Goal: Browse casually: Explore the website without a specific task or goal

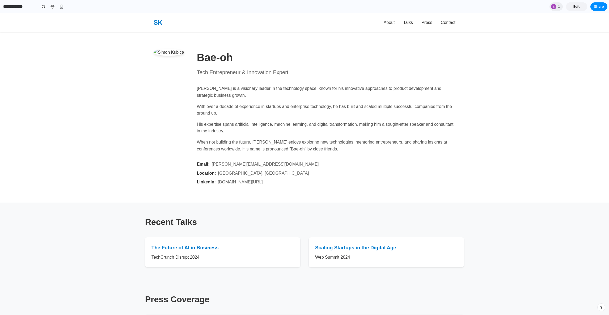
click at [215, 185] on section "Bae-oh Tech Entrepreneur & Innovation Expert [PERSON_NAME] is a visionary leade…" at bounding box center [304, 117] width 319 height 171
drag, startPoint x: 167, startPoint y: 43, endPoint x: 167, endPoint y: 61, distance: 18.1
click at [167, 61] on section "Bae-oh Tech Entrepreneur & Innovation Expert Simon is a visionary leader in the…" at bounding box center [304, 117] width 319 height 171
click at [263, 40] on section "Bae-oh Tech Entrepreneur & Innovation Expert Simon is a visionary leader in the…" at bounding box center [304, 117] width 319 height 171
click at [407, 22] on link "Talks" at bounding box center [408, 22] width 10 height 5
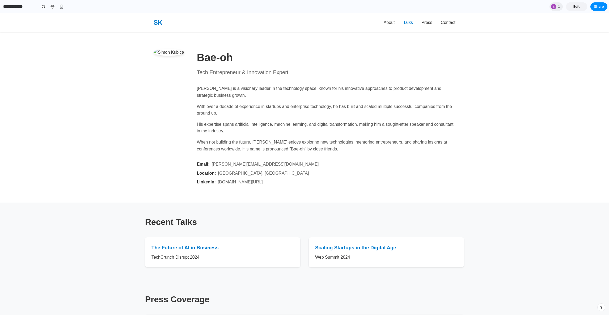
scroll to position [71, 0]
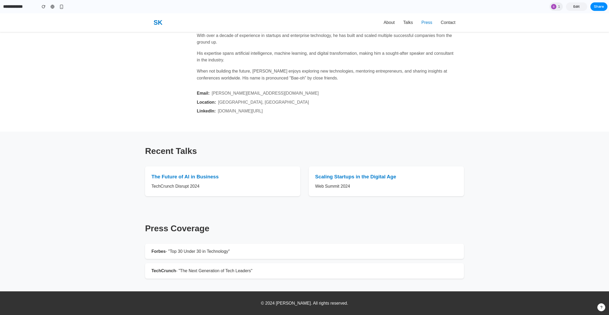
click at [425, 23] on link "Press" at bounding box center [426, 22] width 11 height 5
click at [451, 22] on link "Contact" at bounding box center [448, 22] width 15 height 5
click at [425, 22] on link "Press" at bounding box center [426, 22] width 11 height 5
click at [405, 22] on link "Talks" at bounding box center [408, 22] width 10 height 5
click at [389, 22] on link "About" at bounding box center [389, 22] width 11 height 5
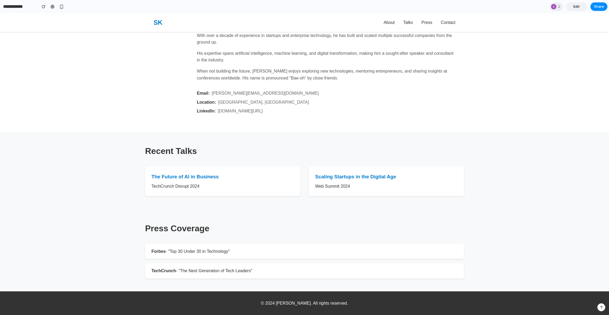
scroll to position [0, 0]
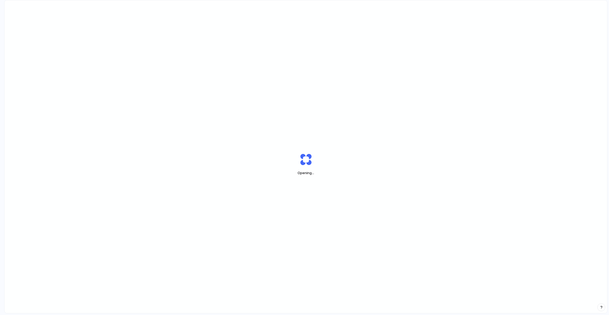
scroll to position [0, 5]
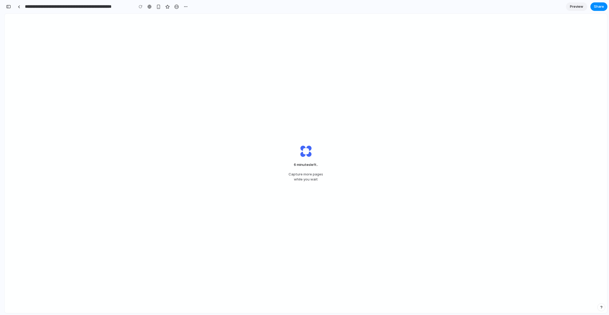
click at [314, 126] on div "6 minutes left .. Capture more pages while you wait" at bounding box center [306, 163] width 603 height 299
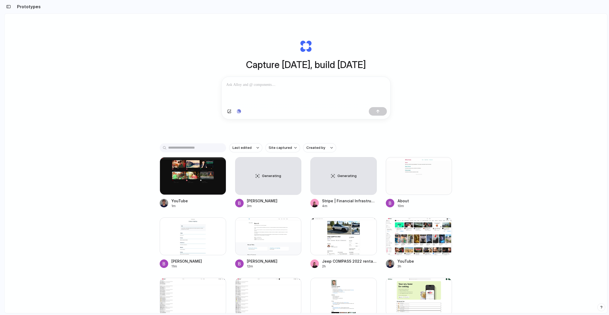
click at [162, 81] on div "Capture today, build tomorrow Clone web app Clone screenshot Start from existin…" at bounding box center [306, 178] width 603 height 328
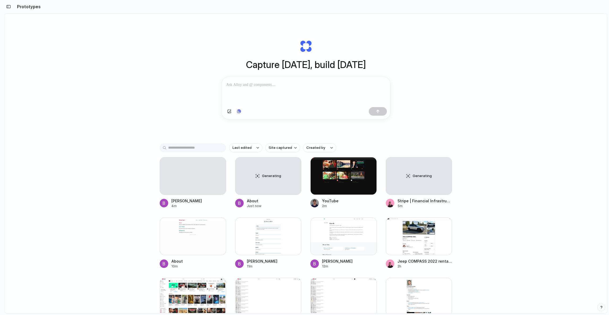
click at [161, 81] on div "Capture [DATE], build [DATE] Clone web app Clone screenshot Start from existing…" at bounding box center [306, 178] width 603 height 328
click at [412, 174] on div "Generating" at bounding box center [419, 175] width 66 height 37
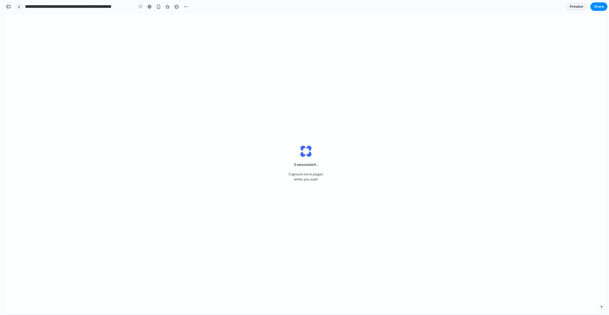
click at [19, 6] on div at bounding box center [19, 6] width 2 height 3
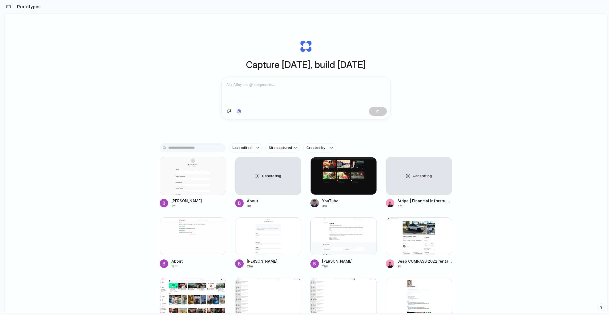
click at [119, 90] on div "Capture today, build tomorrow Clone web app Clone screenshot Start from existin…" at bounding box center [306, 178] width 603 height 328
click at [417, 171] on div "Generating" at bounding box center [419, 175] width 66 height 37
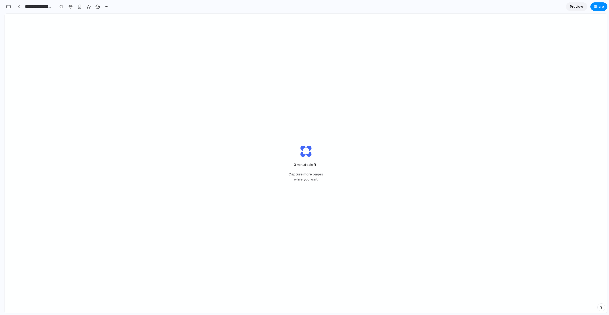
scroll to position [0, 5]
click at [119, 62] on div "Finishing up ... Capture more pages while you wait" at bounding box center [306, 163] width 603 height 299
click at [20, 5] on link at bounding box center [19, 7] width 8 height 8
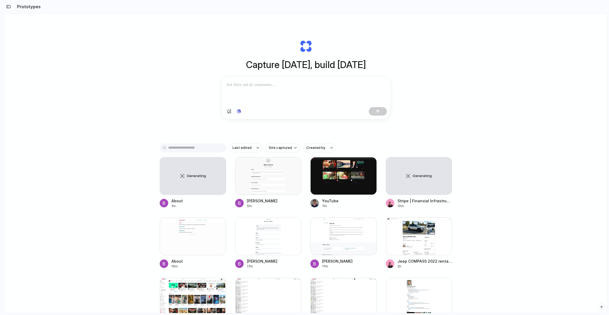
click at [83, 140] on div "Capture today, build tomorrow Clone web app Clone screenshot Start from existin…" at bounding box center [306, 178] width 603 height 328
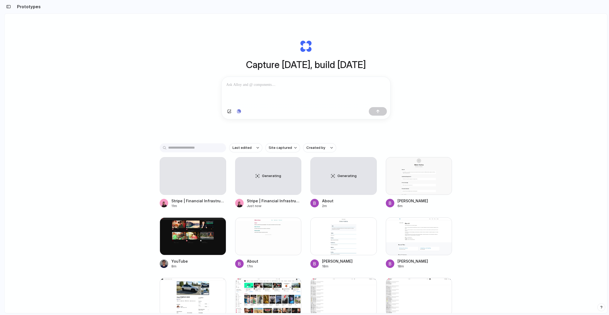
click at [185, 78] on div "Capture today, build tomorrow Clone web app Clone screenshot Start from existin…" at bounding box center [306, 178] width 603 height 328
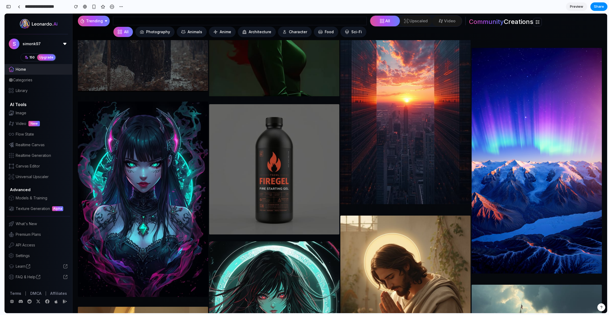
scroll to position [2146, 0]
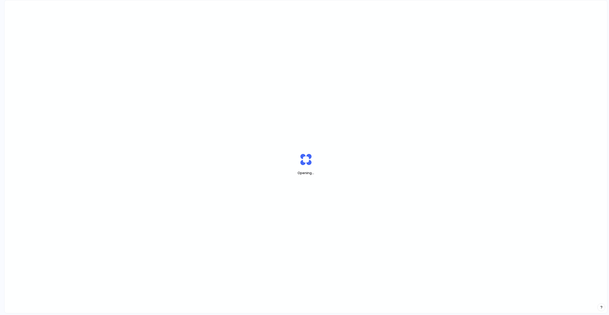
scroll to position [0, 5]
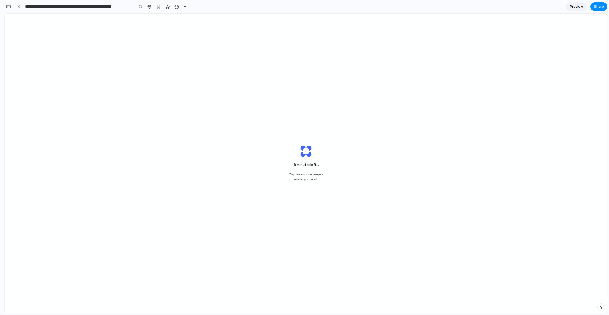
click at [161, 68] on div "8 minutes left ... Capture more pages while you wait" at bounding box center [306, 163] width 603 height 299
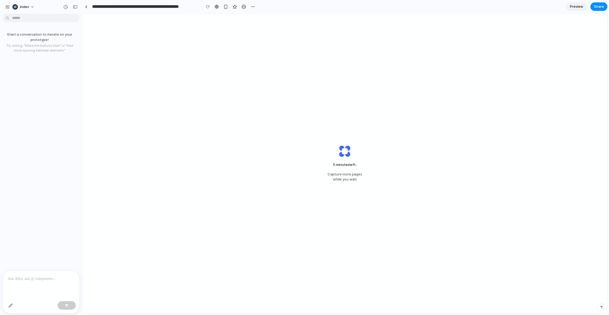
scroll to position [0, 0]
click at [86, 4] on link at bounding box center [86, 7] width 8 height 8
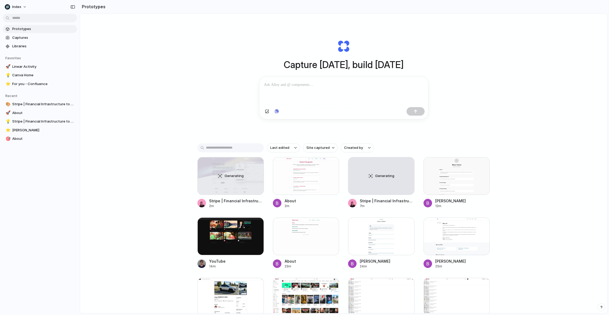
click at [112, 141] on div "Capture today, build tomorrow Clone web app Clone screenshot Start from existin…" at bounding box center [343, 178] width 527 height 328
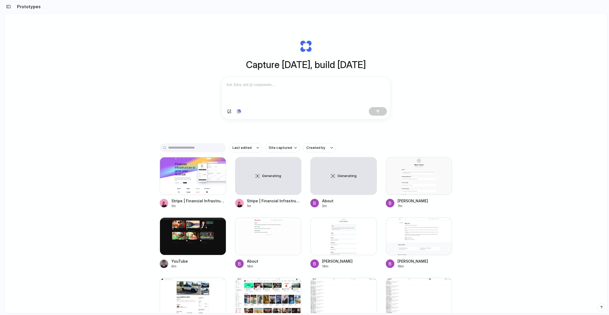
click at [129, 83] on div "Capture [DATE], build [DATE] Clone web app Clone screenshot Start from existing…" at bounding box center [306, 178] width 603 height 328
click at [179, 184] on div at bounding box center [193, 176] width 66 height 38
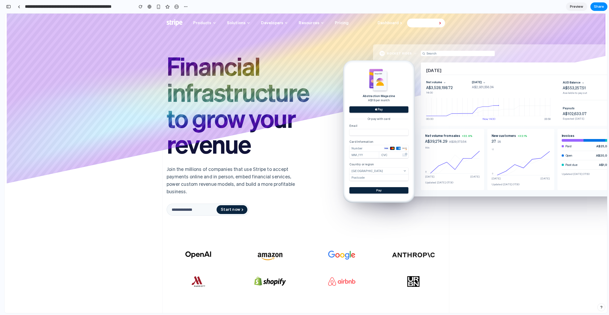
click at [118, 194] on div "Financial infrastructure to grow your revenue Financial infrastructure to grow …" at bounding box center [306, 132] width 603 height 236
click at [11, 4] on button "button" at bounding box center [8, 6] width 9 height 9
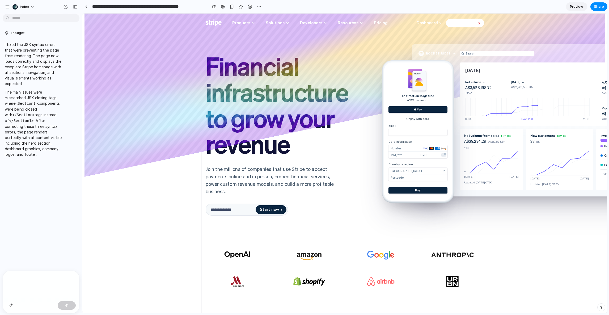
click at [37, 276] on p at bounding box center [40, 279] width 65 height 6
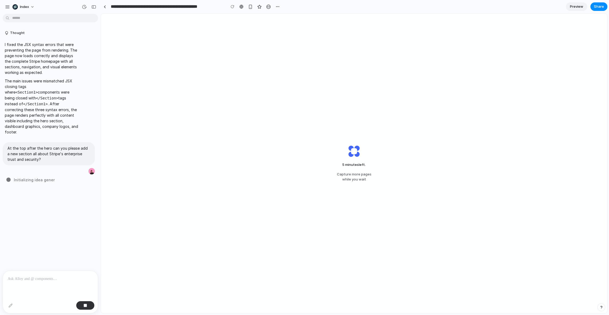
drag, startPoint x: 81, startPoint y: 177, endPoint x: 101, endPoint y: 177, distance: 19.9
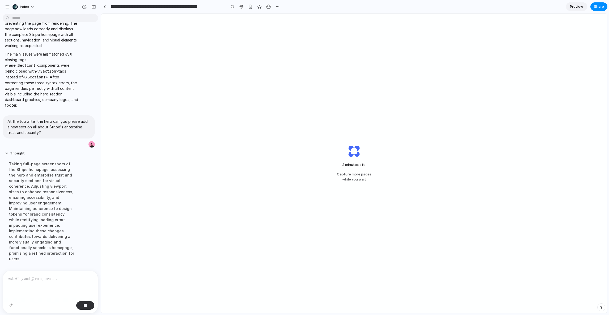
scroll to position [29, 0]
click at [285, 152] on div "2 minutes left Capture more pages while you wait" at bounding box center [354, 163] width 506 height 299
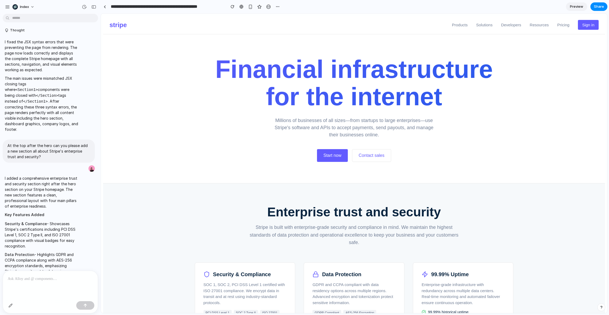
scroll to position [226, 0]
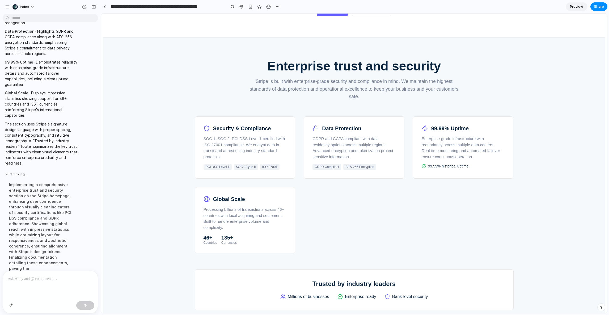
click at [152, 231] on section "Enterprise trust and security Stripe is built with enterprise-grade security an…" at bounding box center [354, 184] width 502 height 294
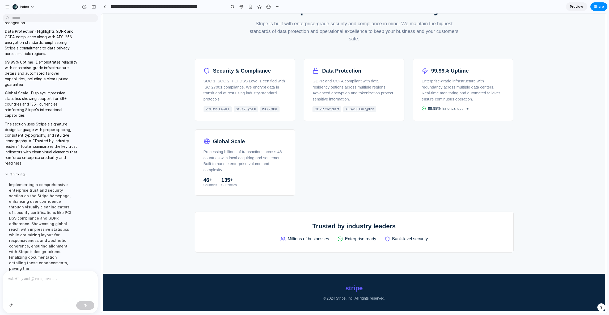
scroll to position [0, 0]
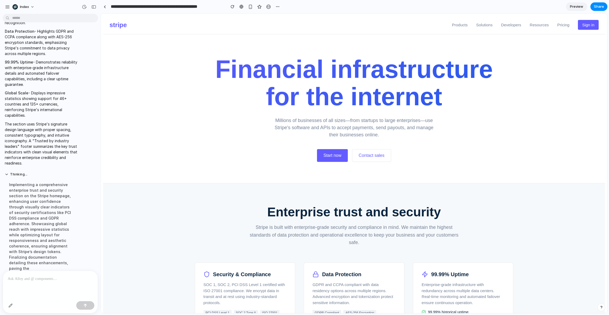
click at [107, 6] on link at bounding box center [105, 7] width 8 height 8
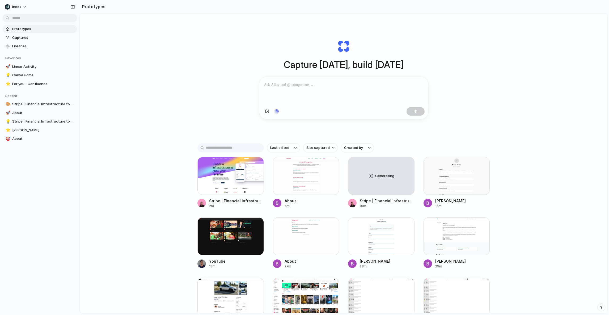
click at [150, 72] on div "Capture today, build tomorrow Clone web app Clone screenshot Start from existin…" at bounding box center [343, 178] width 527 height 328
click at [212, 101] on div "Capture today, build tomorrow Clone web app Clone screenshot Start from existin…" at bounding box center [343, 178] width 527 height 328
click at [170, 113] on div "Capture today, build tomorrow Clone web app Clone screenshot Start from existin…" at bounding box center [343, 178] width 527 height 328
click at [220, 194] on div at bounding box center [230, 176] width 66 height 38
click at [383, 181] on div "Generating" at bounding box center [381, 175] width 66 height 37
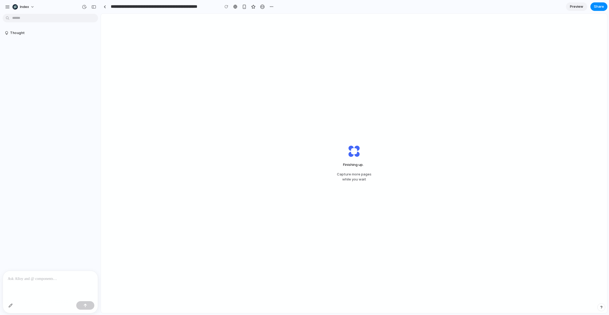
click at [202, 97] on div "Finishing up . Capture more pages while you wait" at bounding box center [354, 163] width 506 height 299
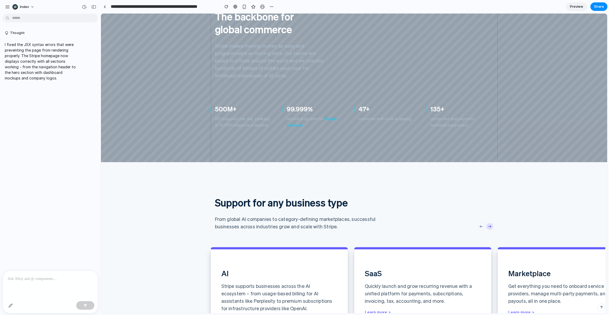
scroll to position [1290, 0]
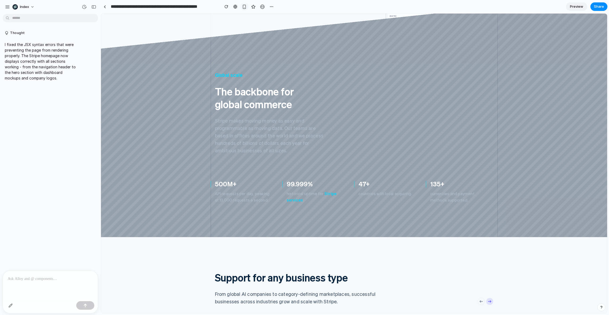
click at [242, 8] on div "button" at bounding box center [244, 7] width 5 height 5
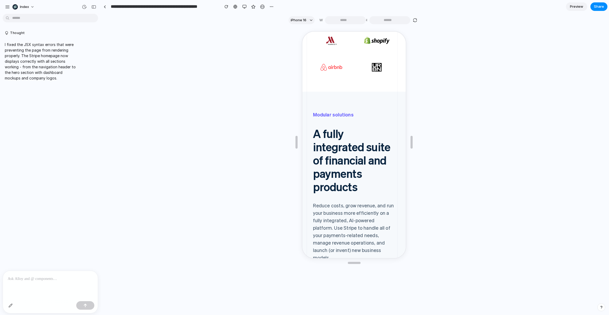
scroll to position [0, 0]
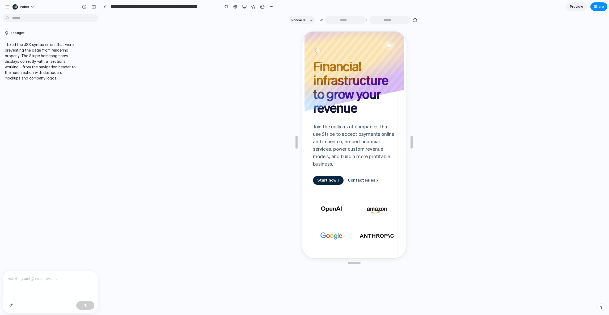
click at [315, 52] on icon at bounding box center [317, 49] width 5 height 5
click at [244, 5] on div "button" at bounding box center [244, 7] width 4 height 4
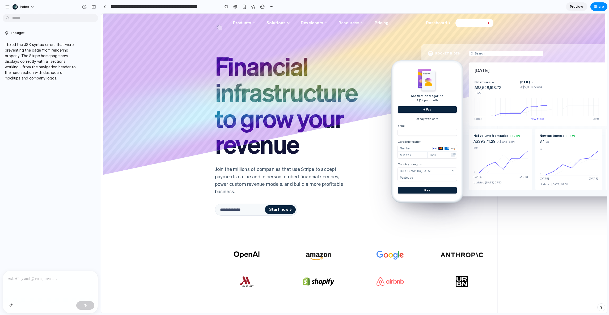
click at [217, 26] on icon at bounding box center [219, 27] width 5 height 5
click at [224, 19] on div "Products Solutions Developers Resources Pricing Dashboard Contact sales Open mo…" at bounding box center [354, 23] width 287 height 18
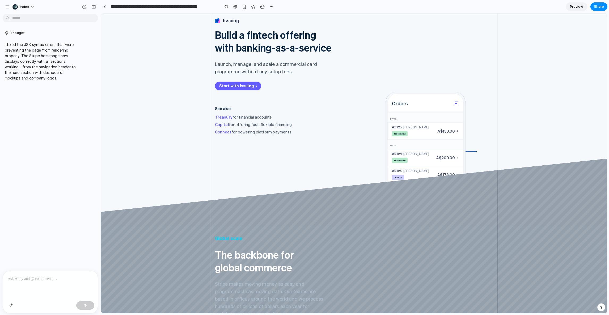
scroll to position [1296, 0]
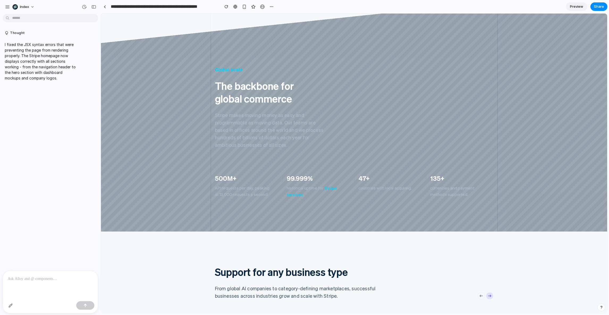
drag, startPoint x: 222, startPoint y: 101, endPoint x: 347, endPoint y: 101, distance: 125.4
click at [332, 101] on header "Global scale The backbone for global commerce" at bounding box center [282, 85] width 143 height 39
click at [223, 97] on h1 "The backbone for global commerce" at bounding box center [268, 92] width 107 height 26
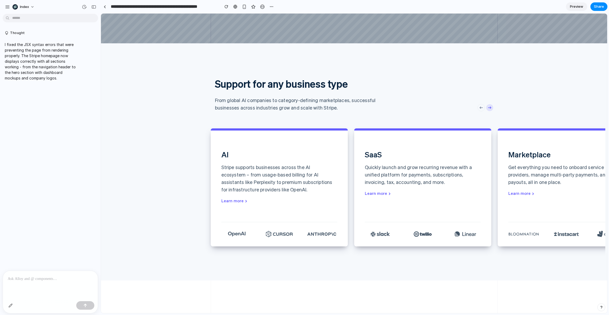
scroll to position [1493, 0]
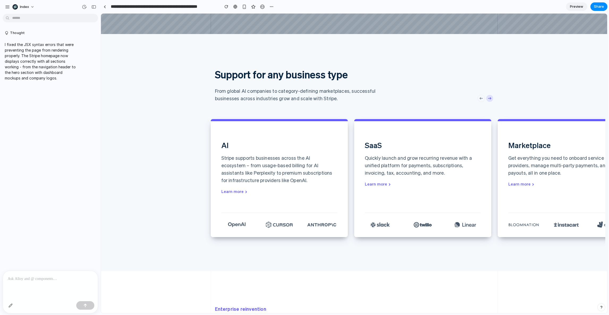
click at [488, 97] on button at bounding box center [489, 98] width 7 height 7
click at [478, 97] on nav at bounding box center [462, 98] width 72 height 7
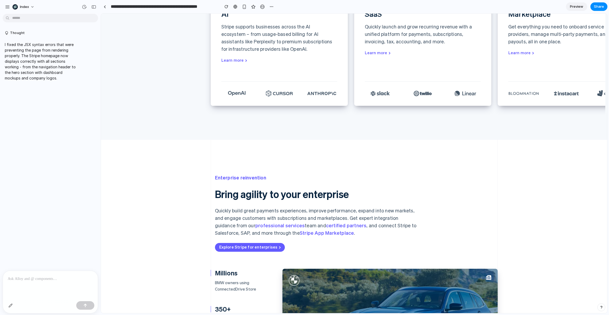
scroll to position [1786, 0]
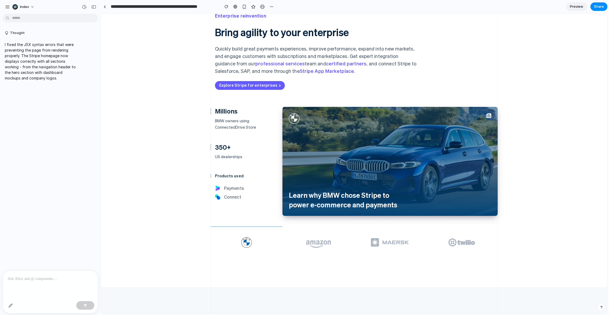
click at [322, 238] on icon "Amazon logo" at bounding box center [318, 242] width 53 height 11
click at [374, 243] on icon "Maersk logo" at bounding box center [390, 242] width 53 height 11
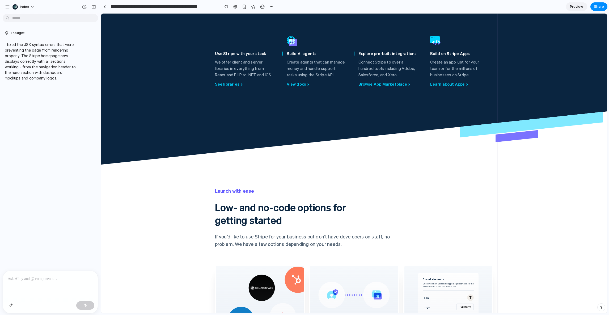
scroll to position [2735, 0]
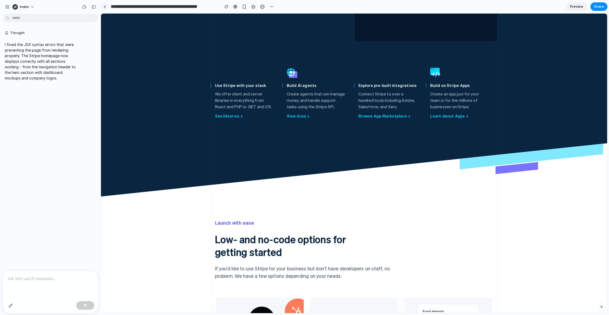
click at [107, 9] on link at bounding box center [105, 7] width 8 height 8
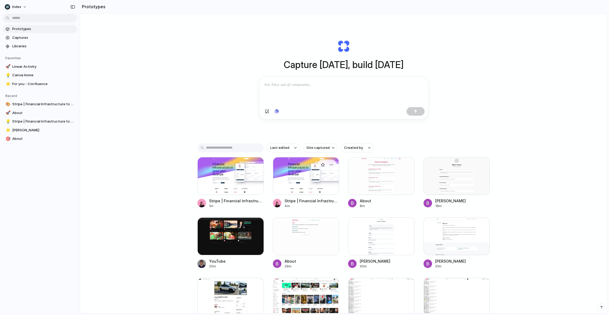
click at [297, 175] on div at bounding box center [306, 176] width 66 height 38
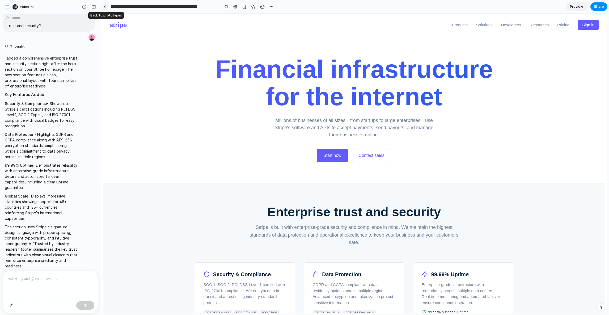
click at [103, 4] on link at bounding box center [105, 7] width 8 height 8
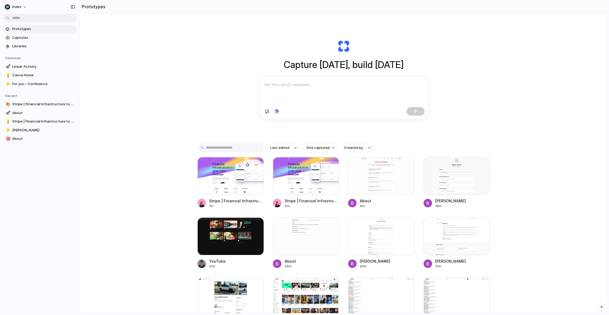
click at [223, 168] on div at bounding box center [230, 176] width 66 height 38
click at [296, 173] on div at bounding box center [306, 176] width 66 height 38
click at [218, 173] on div at bounding box center [230, 176] width 66 height 38
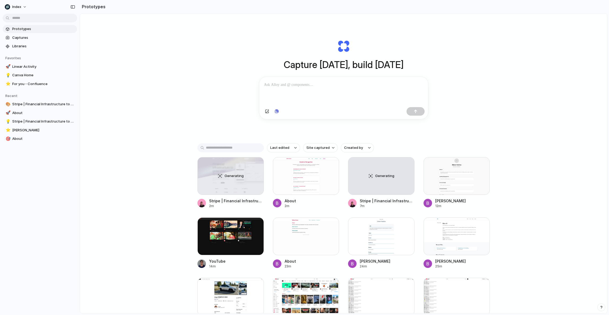
scroll to position [45, 0]
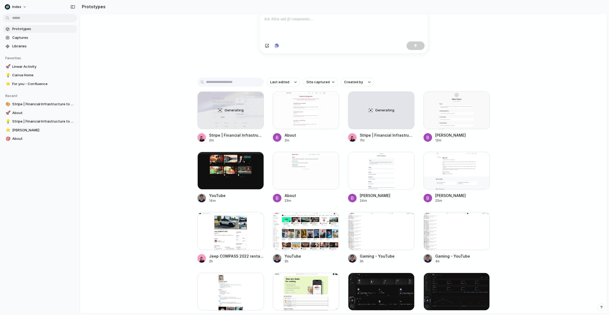
click at [514, 104] on div "Capture [DATE], build [DATE] Clone web app Clone screenshot Start from existing…" at bounding box center [343, 112] width 527 height 328
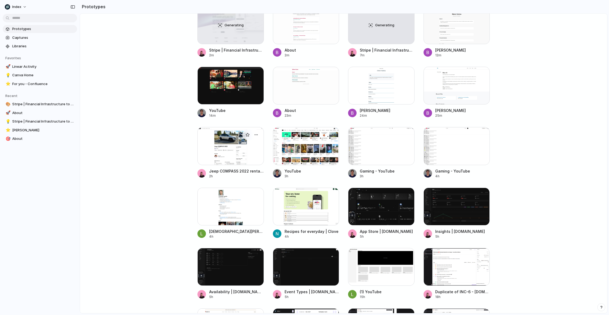
scroll to position [211, 0]
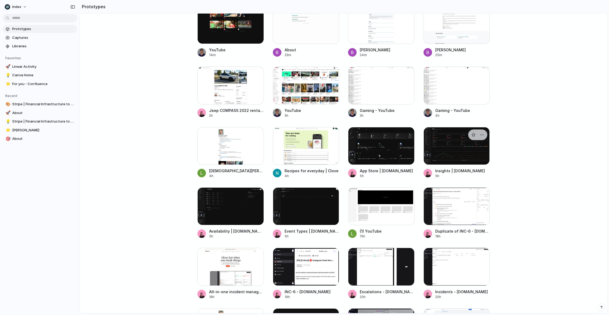
click at [445, 139] on div at bounding box center [457, 146] width 66 height 38
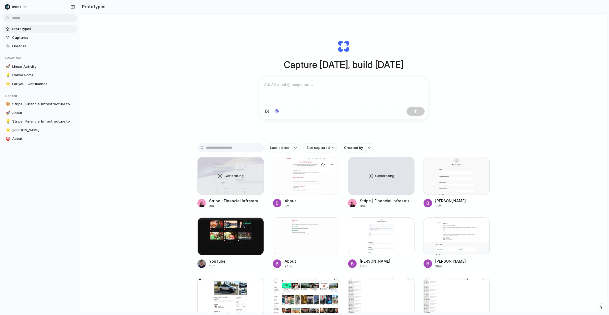
click at [307, 180] on div at bounding box center [306, 176] width 66 height 38
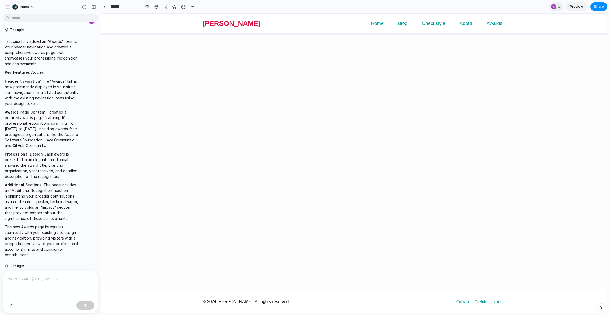
click at [170, 113] on div "Oliver Burn Home Blog Checkstyle About Awards © 2024 Oliver Burn. All rights re…" at bounding box center [354, 163] width 506 height 299
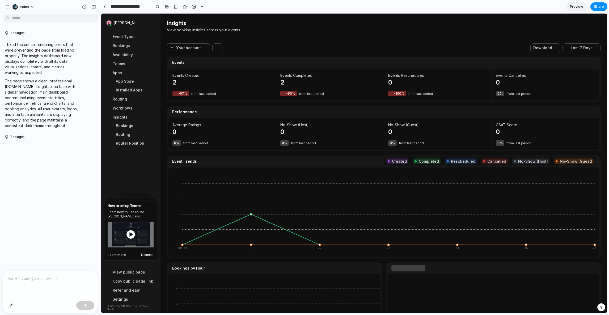
click at [146, 257] on button "Dismiss" at bounding box center [147, 255] width 12 height 4
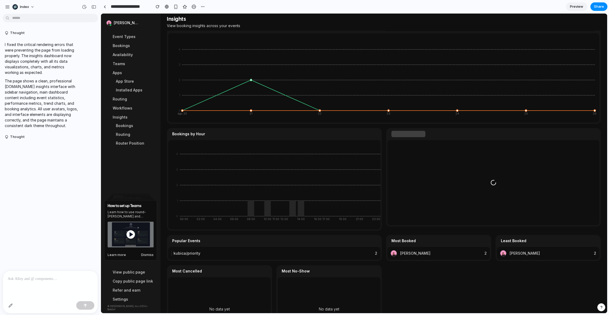
scroll to position [28, 0]
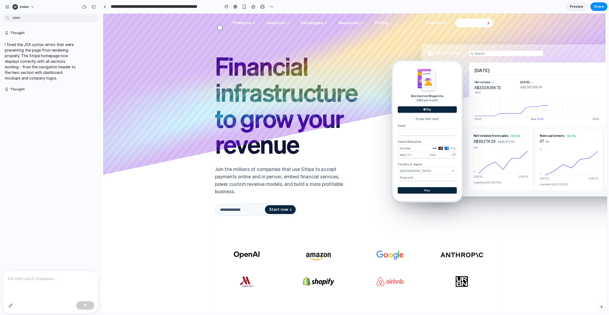
click at [157, 205] on div "Financial infrastructure to grow your revenue Financial infrastructure to grow …" at bounding box center [354, 132] width 506 height 236
click at [160, 196] on div "Financial infrastructure to grow your revenue Financial infrastructure to grow …" at bounding box center [354, 132] width 506 height 236
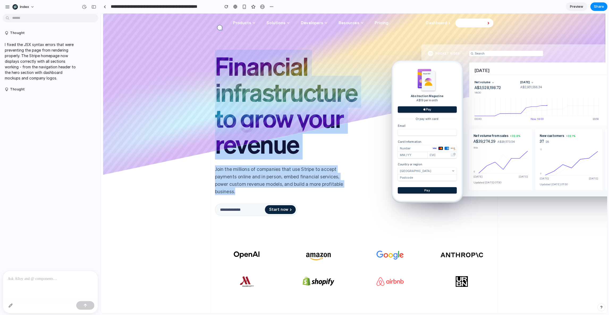
click at [161, 42] on div "Financial infrastructure to grow your revenue Financial infrastructure to grow …" at bounding box center [354, 132] width 506 height 236
click at [236, 67] on div "Financial infrastructure to grow your revenue" at bounding box center [294, 105] width 167 height 104
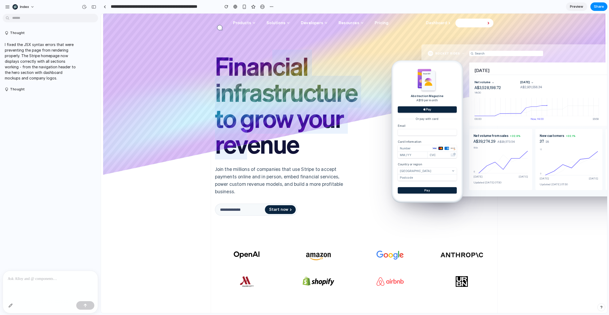
drag, startPoint x: 258, startPoint y: 95, endPoint x: 248, endPoint y: 139, distance: 45.3
click at [248, 139] on div "Financial infrastructure to grow your revenue" at bounding box center [294, 105] width 167 height 104
drag, startPoint x: 256, startPoint y: 146, endPoint x: 254, endPoint y: 58, distance: 88.8
click at [254, 57] on div "Financial infrastructure to grow your revenue" at bounding box center [294, 105] width 167 height 104
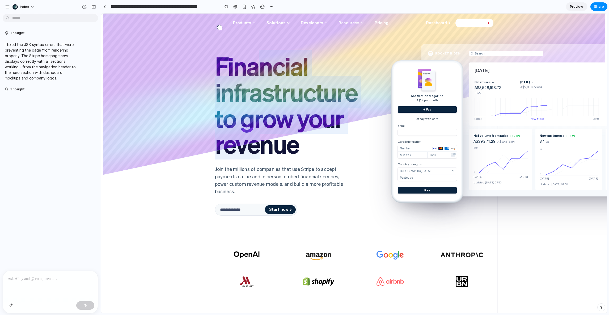
click at [254, 58] on div "Financial infrastructure to grow your revenue" at bounding box center [294, 105] width 167 height 104
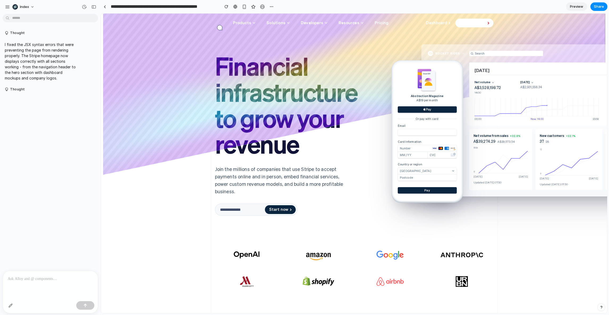
click at [528, 28] on div "Products Solutions Developers Resources Pricing Dashboard Contact sales Open mo…" at bounding box center [354, 23] width 506 height 18
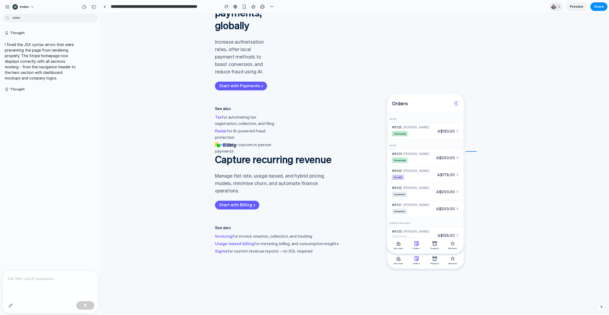
click at [183, 168] on div "Modular solutions A fully integrated suite of financial and payments products R…" at bounding box center [354, 291] width 506 height 1023
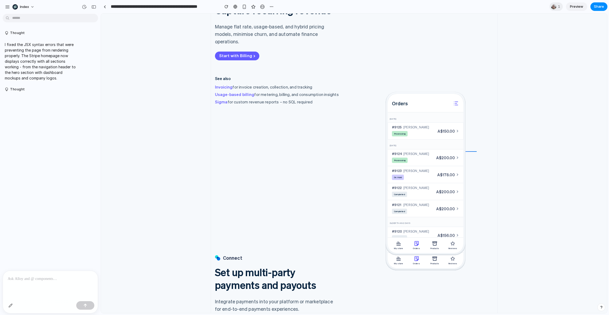
scroll to position [837, 0]
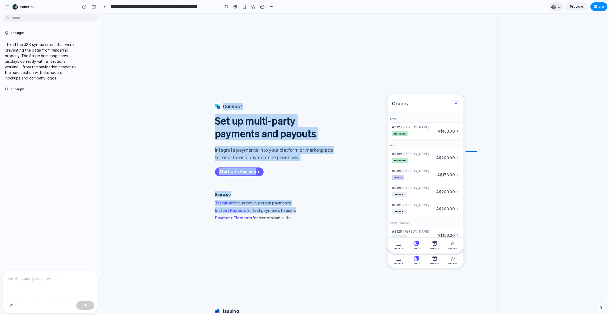
drag, startPoint x: 157, startPoint y: 152, endPoint x: 159, endPoint y: 216, distance: 64.1
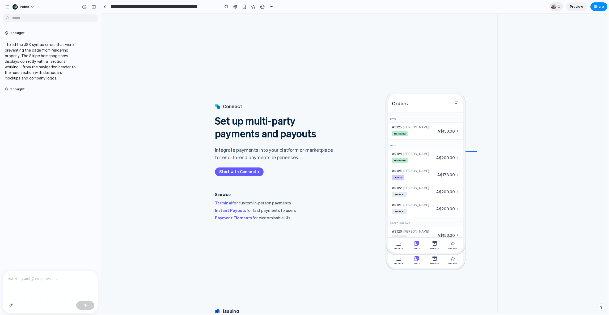
scroll to position [1174, 0]
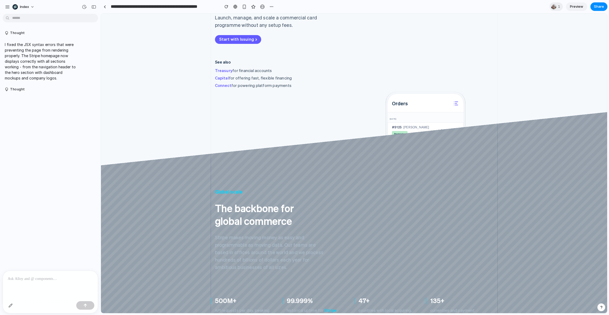
click at [159, 145] on div at bounding box center [354, 233] width 506 height 242
click at [159, 143] on div at bounding box center [354, 233] width 506 height 242
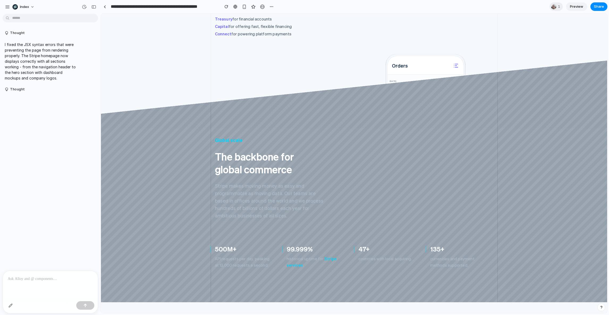
scroll to position [1231, 0]
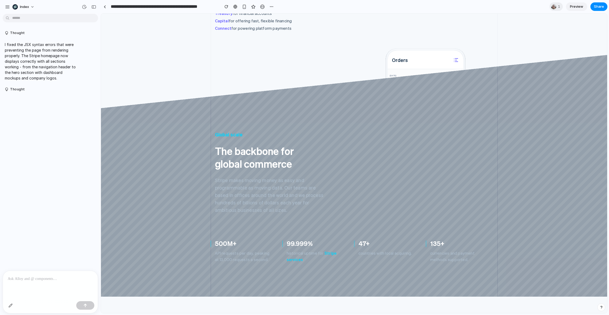
click at [237, 187] on div "Stripe makes moving money as easy and programmable as moving data. Our teams ar…" at bounding box center [282, 194] width 143 height 37
click at [237, 185] on div "Stripe makes moving money as easy and programmable as moving data. Our teams ar…" at bounding box center [282, 194] width 143 height 37
click at [243, 189] on div "Stripe makes moving money as easy and programmable as moving data. Our teams ar…" at bounding box center [282, 194] width 143 height 37
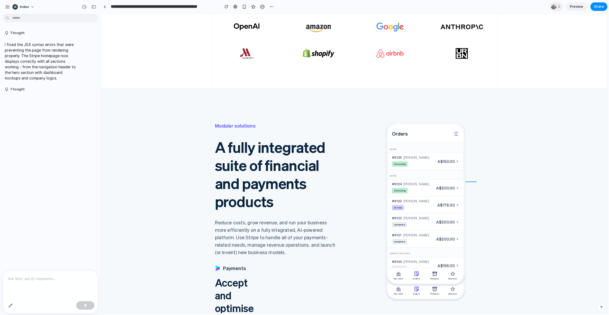
scroll to position [0, 0]
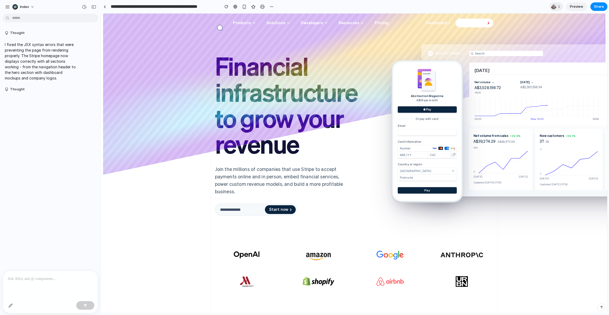
click at [345, 167] on div "Join the millions of companies that use Stripe to accept payments online and in…" at bounding box center [282, 180] width 143 height 30
click at [350, 249] on div "Financial infrastructure to grow your revenue Financial infrastructure to grow …" at bounding box center [354, 132] width 287 height 236
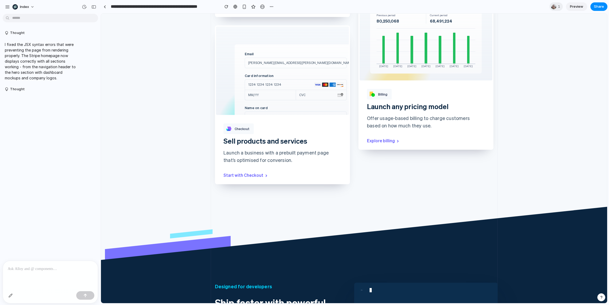
scroll to position [2291, 0]
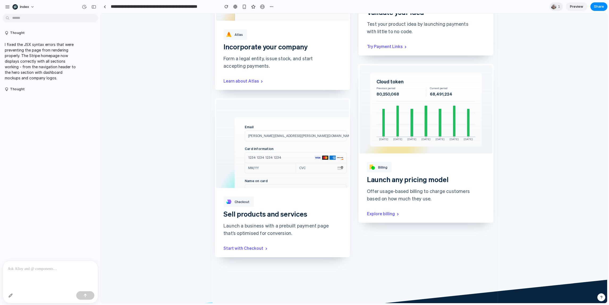
click at [351, 147] on div "Atlas Atlas Incorporate your company Form a legal entity, issue stock, and star…" at bounding box center [354, 77] width 287 height 361
click at [350, 146] on div "Atlas Atlas Incorporate your company Form a legal entity, issue stock, and star…" at bounding box center [354, 77] width 287 height 361
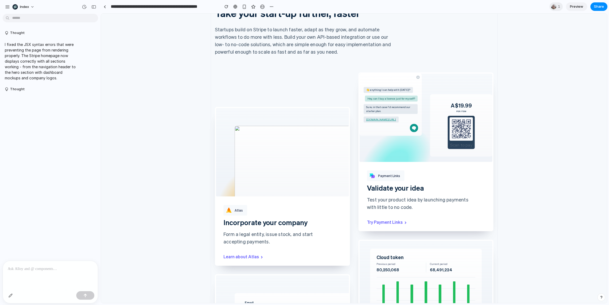
click at [350, 146] on div "Atlas Atlas Incorporate your company Form a legal entity, issue stock, and star…" at bounding box center [354, 253] width 287 height 361
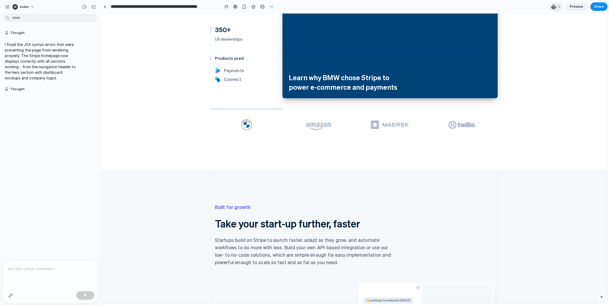
scroll to position [1689, 0]
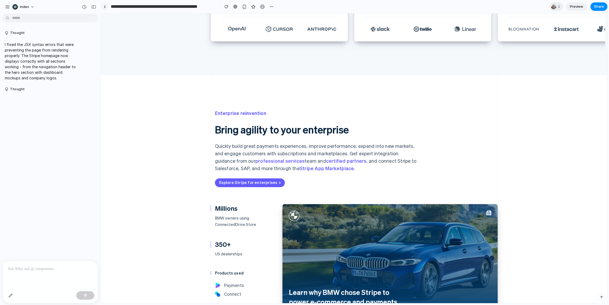
click at [105, 7] on div at bounding box center [105, 6] width 2 height 3
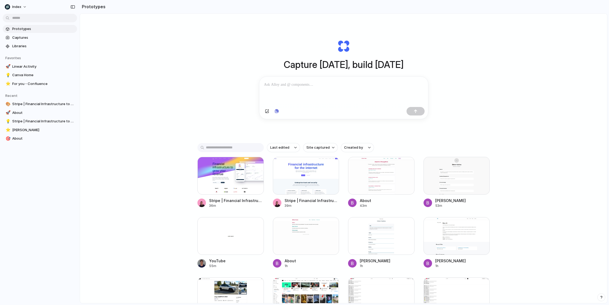
scroll to position [20, 0]
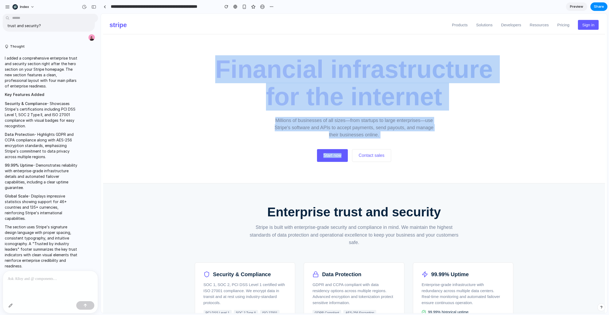
drag, startPoint x: 342, startPoint y: 54, endPoint x: 342, endPoint y: 180, distance: 126.2
click at [342, 180] on section "Financial infrastructure for the internet Millions of businesses of all sizes—f…" at bounding box center [354, 108] width 502 height 149
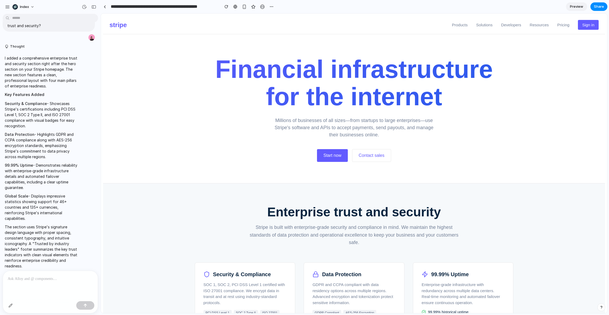
click at [350, 166] on section "Financial infrastructure for the internet Millions of businesses of all sizes—f…" at bounding box center [354, 108] width 502 height 149
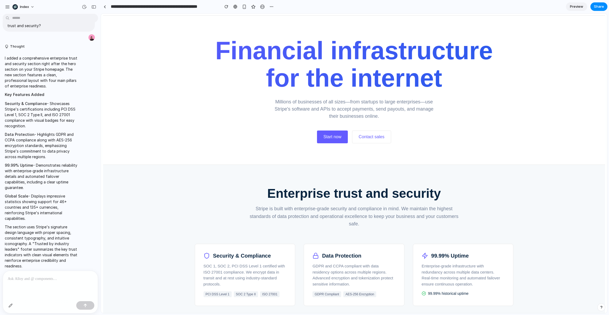
scroll to position [26, 0]
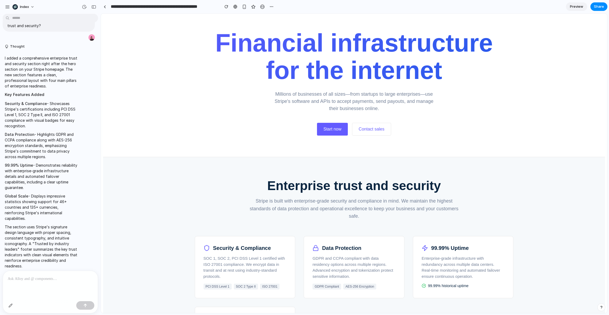
click at [151, 264] on section "Enterprise trust and security Stripe is built with enterprise-grade security an…" at bounding box center [354, 304] width 502 height 294
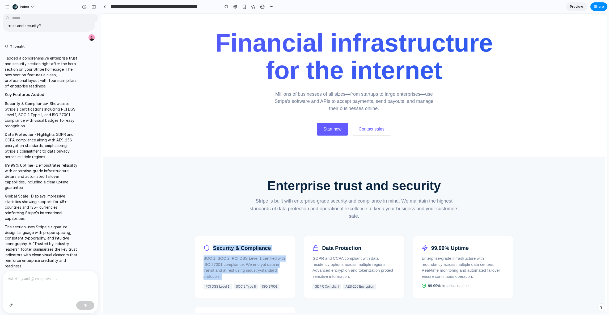
drag, startPoint x: 142, startPoint y: 238, endPoint x: 142, endPoint y: 290, distance: 52.1
click at [142, 290] on section "Enterprise trust and security Stripe is built with enterprise-grade security an…" at bounding box center [354, 304] width 502 height 294
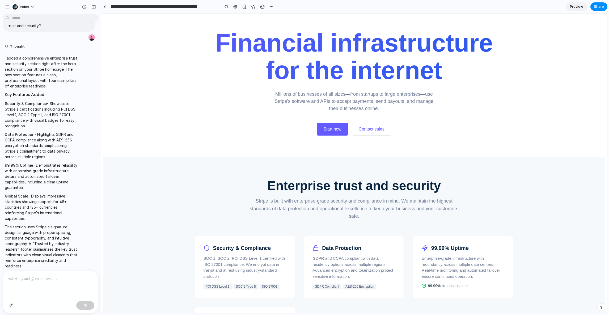
click at [150, 267] on section "Enterprise trust and security Stripe is built with enterprise-grade security an…" at bounding box center [354, 304] width 502 height 294
click at [150, 259] on section "Enterprise trust and security Stripe is built with enterprise-grade security an…" at bounding box center [354, 304] width 502 height 294
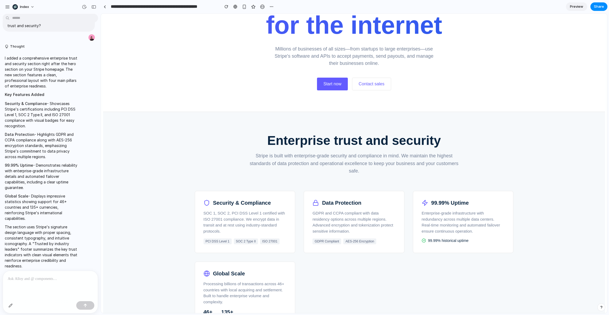
scroll to position [58, 0]
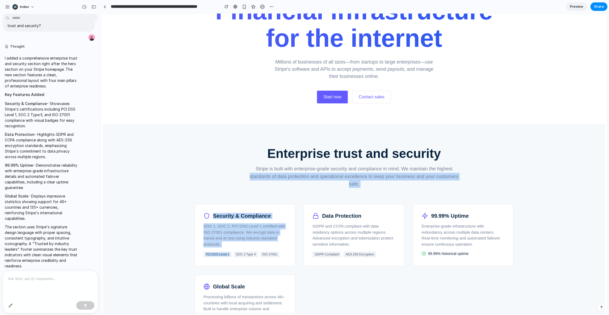
drag, startPoint x: 150, startPoint y: 259, endPoint x: 150, endPoint y: 176, distance: 82.9
click at [150, 176] on section "Enterprise trust and security Stripe is built with enterprise-grade security an…" at bounding box center [354, 272] width 502 height 294
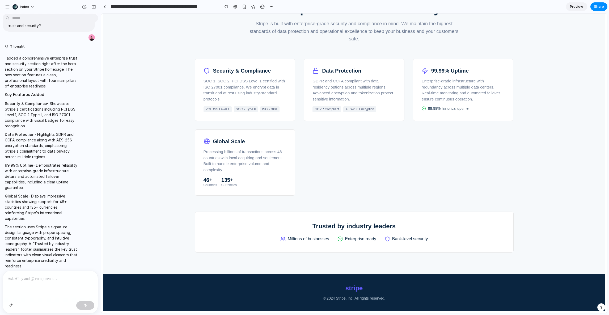
scroll to position [0, 0]
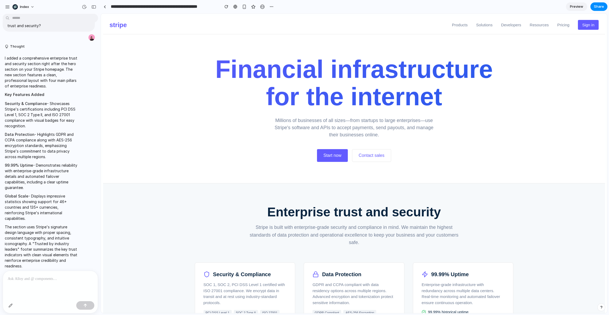
click at [574, 7] on span "Preview" at bounding box center [576, 6] width 13 height 5
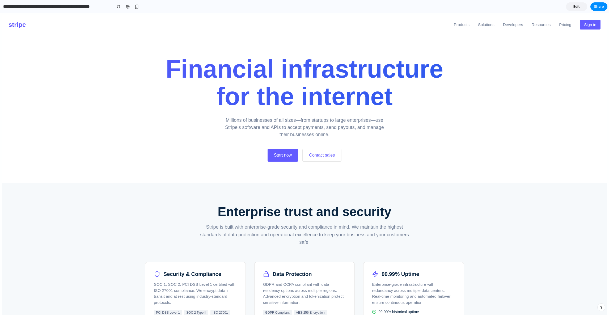
click at [574, 7] on span "Edit" at bounding box center [576, 6] width 6 height 5
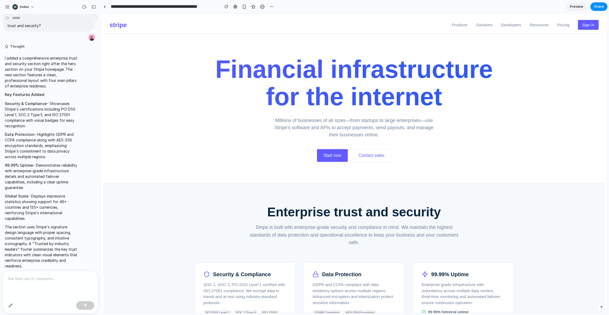
click at [577, 7] on span "Preview" at bounding box center [576, 6] width 13 height 5
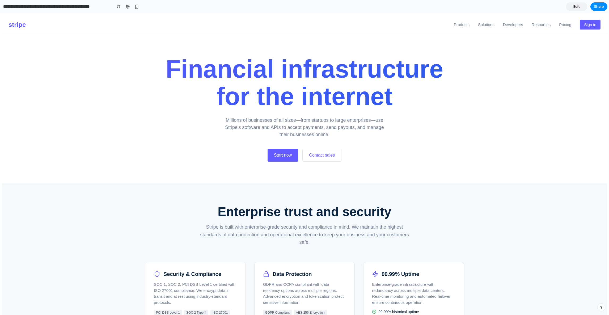
click at [577, 7] on span "Edit" at bounding box center [576, 6] width 6 height 5
